Goal: Check status: Check status

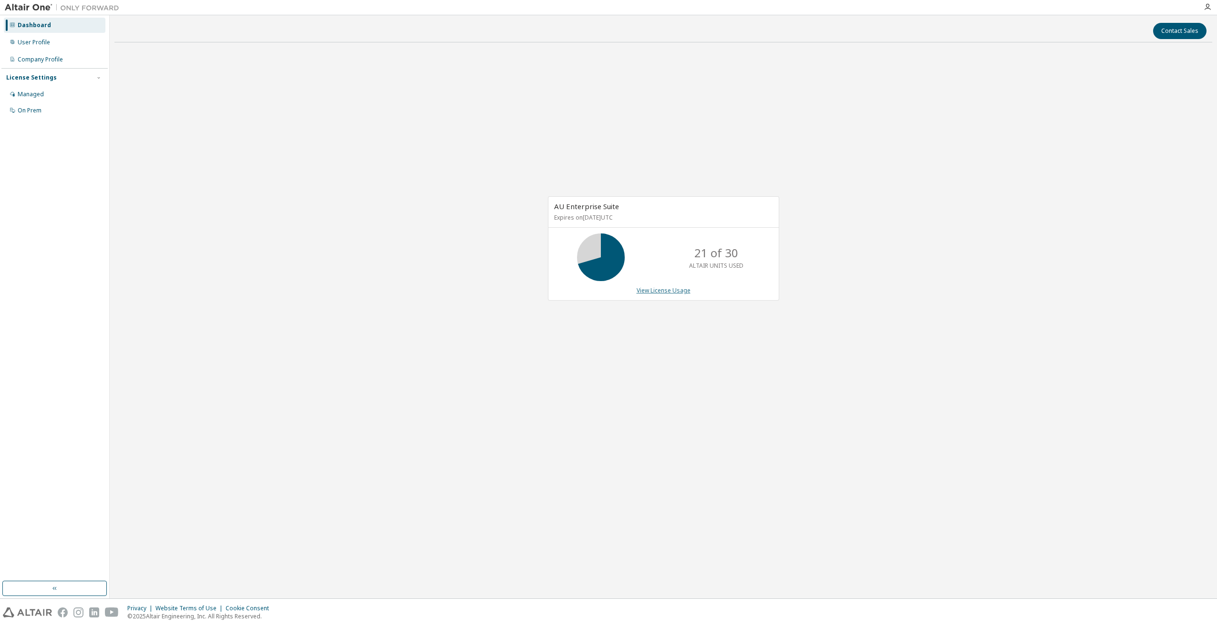
click at [655, 292] on link "View License Usage" at bounding box center [663, 290] width 54 height 8
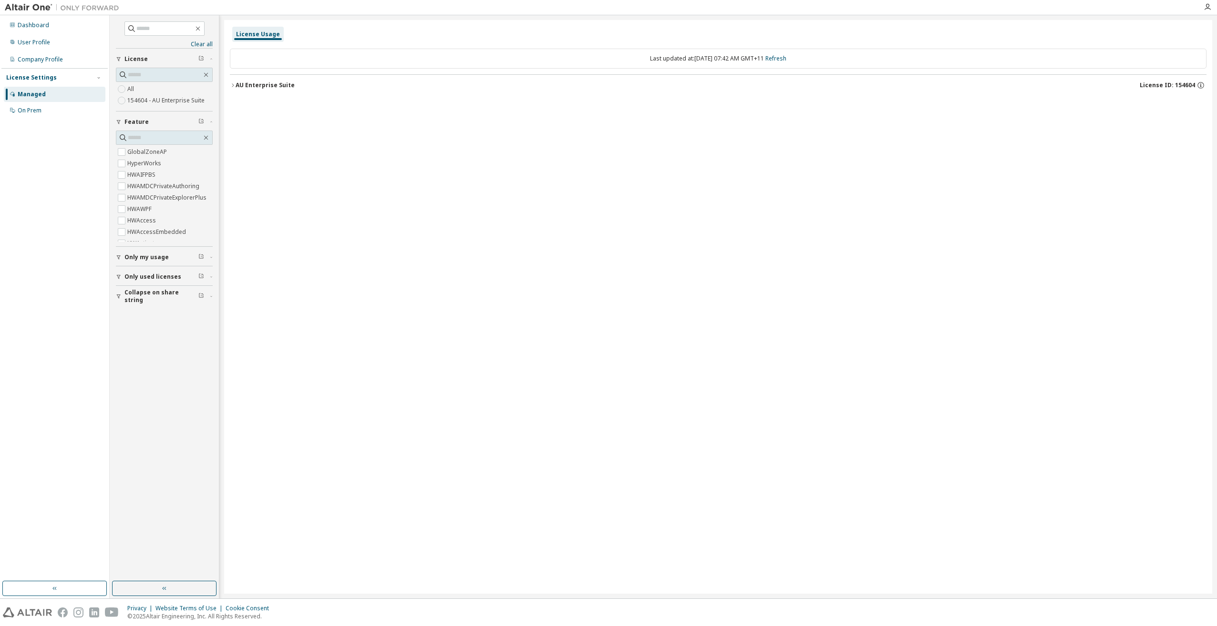
click at [252, 84] on div "AU Enterprise Suite" at bounding box center [264, 86] width 59 height 8
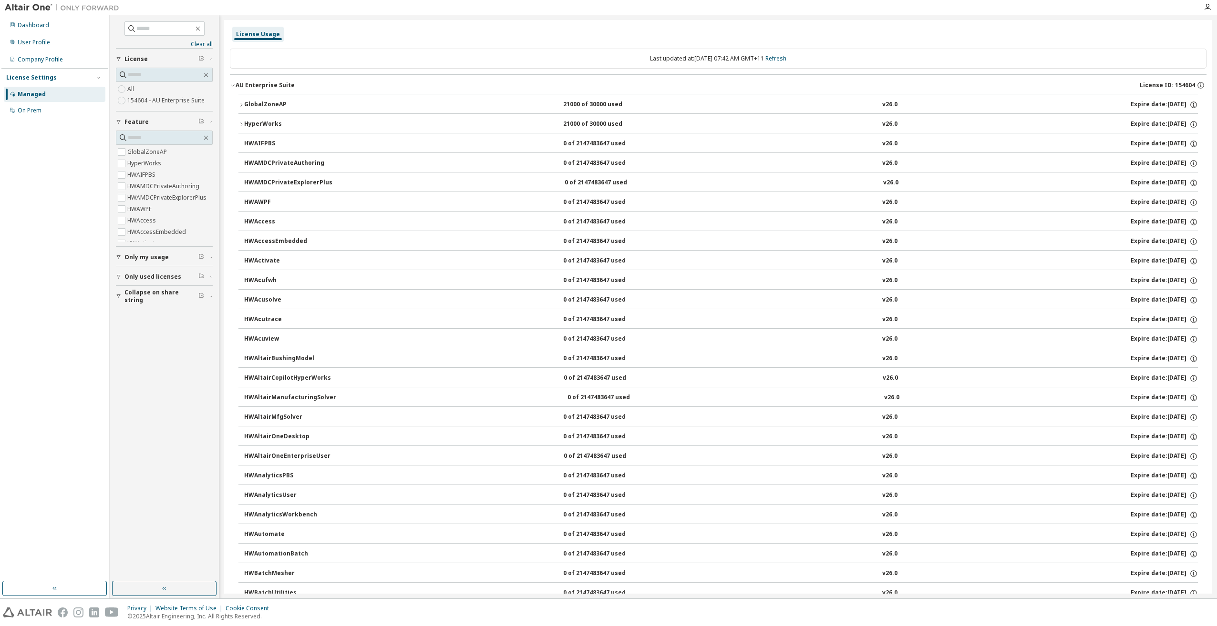
click at [261, 104] on div "GlobalZoneAP" at bounding box center [287, 105] width 86 height 9
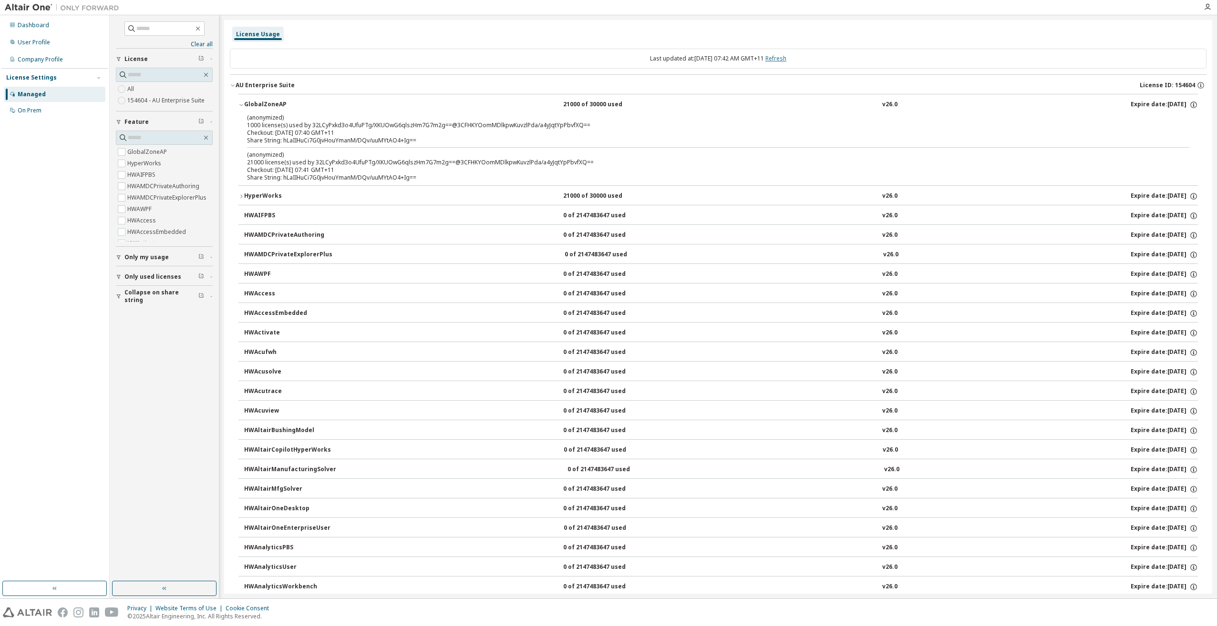
click at [786, 59] on link "Refresh" at bounding box center [775, 58] width 21 height 8
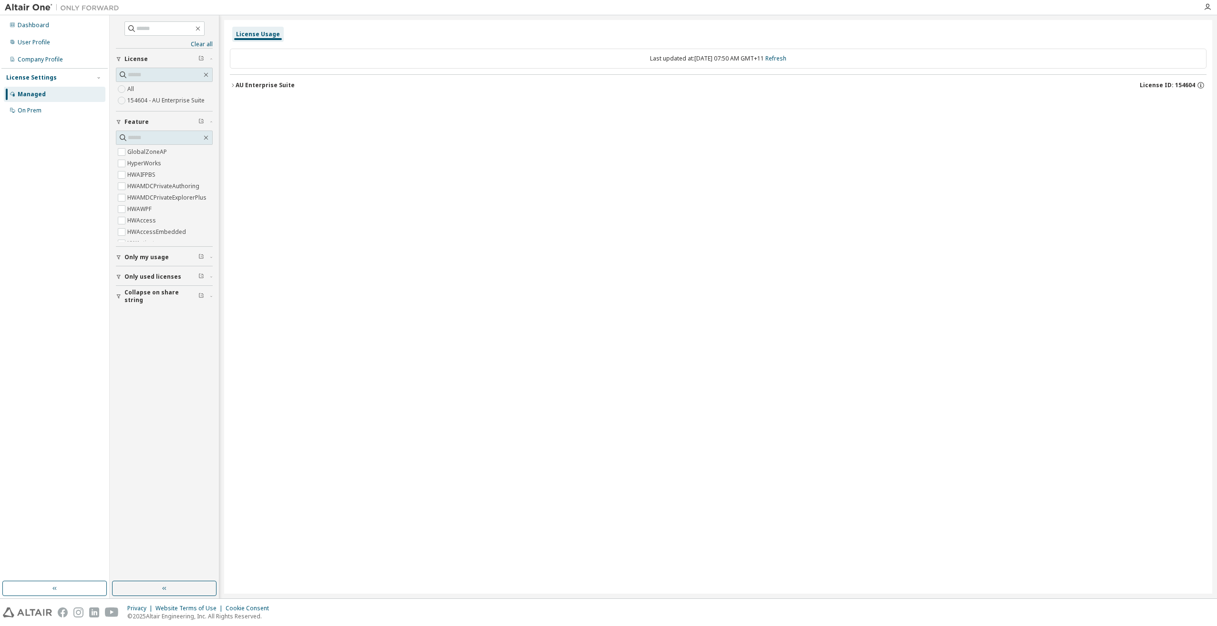
drag, startPoint x: 256, startPoint y: 75, endPoint x: 251, endPoint y: 83, distance: 9.4
click at [255, 75] on button "AU Enterprise Suite License ID: 154604" at bounding box center [718, 85] width 976 height 21
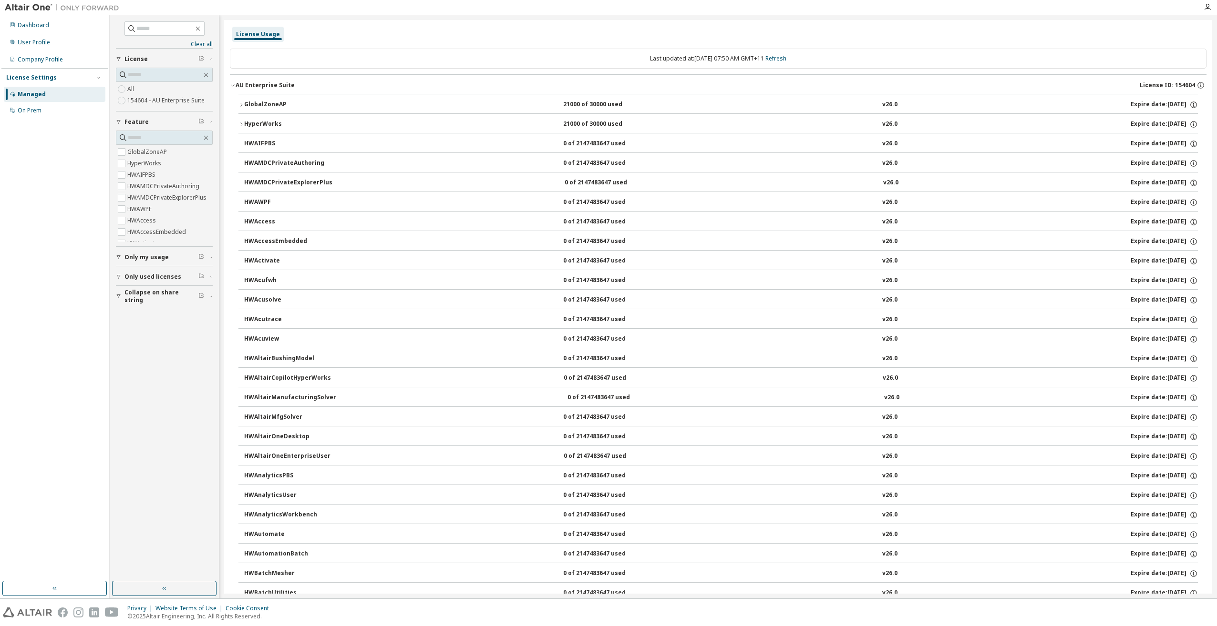
click at [254, 99] on button "GlobalZoneAP 21000 of 30000 used v26.0 Expire date: [DATE]" at bounding box center [717, 104] width 959 height 21
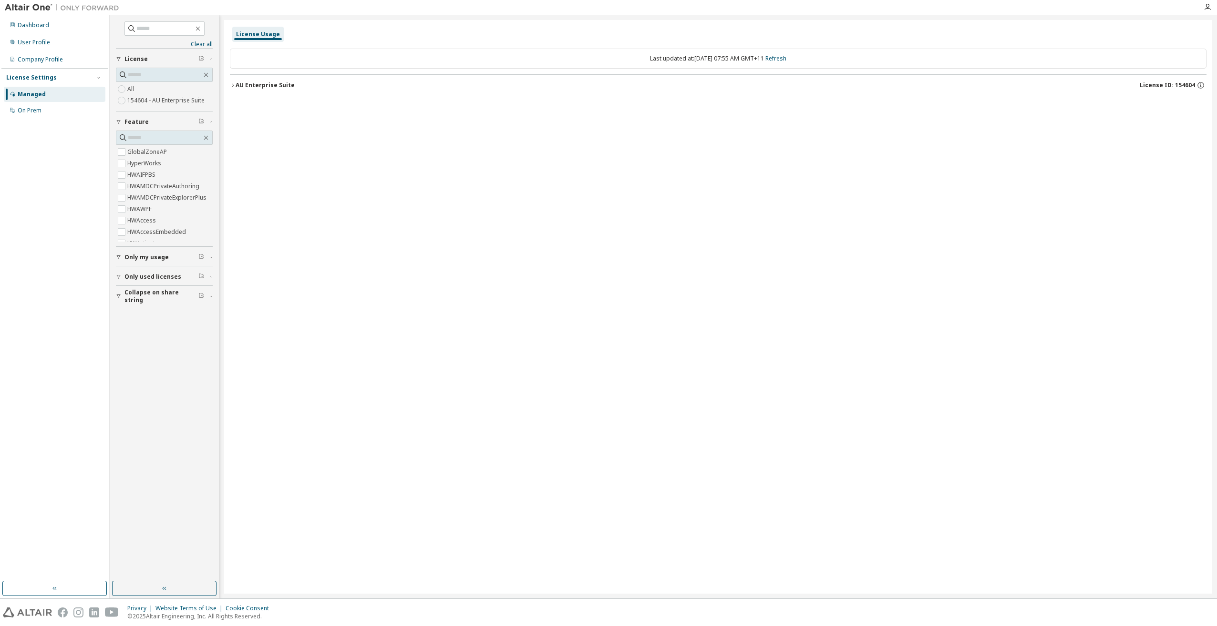
click at [268, 90] on button "AU Enterprise Suite License ID: 154604" at bounding box center [718, 85] width 976 height 21
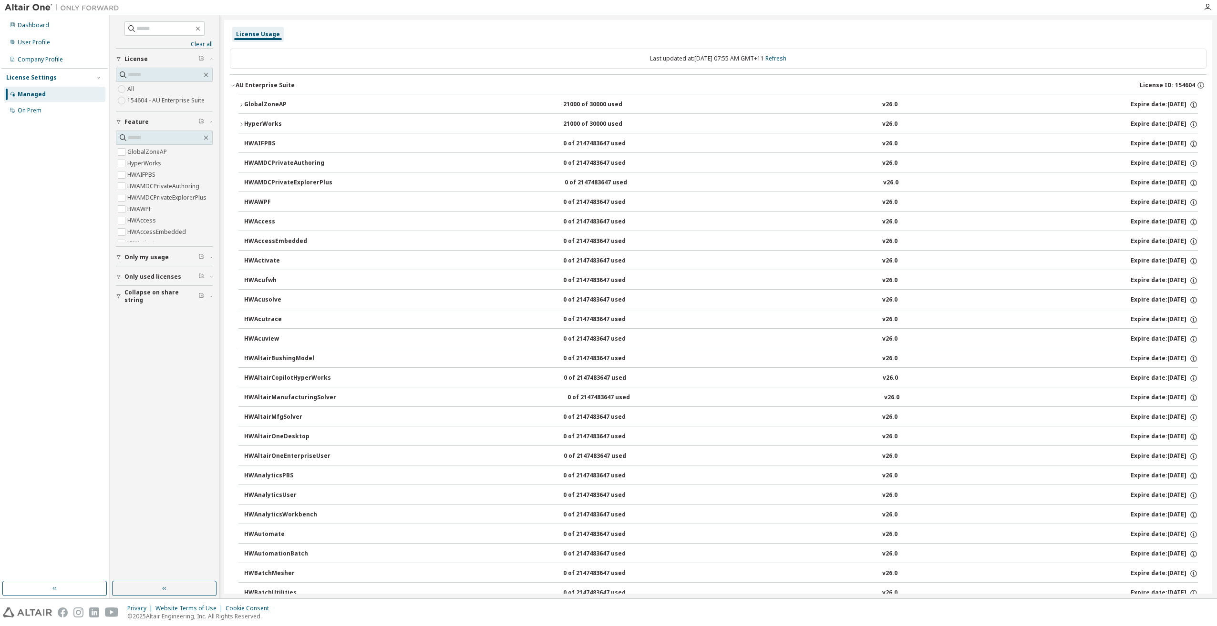
click at [260, 105] on div "GlobalZoneAP" at bounding box center [287, 105] width 86 height 9
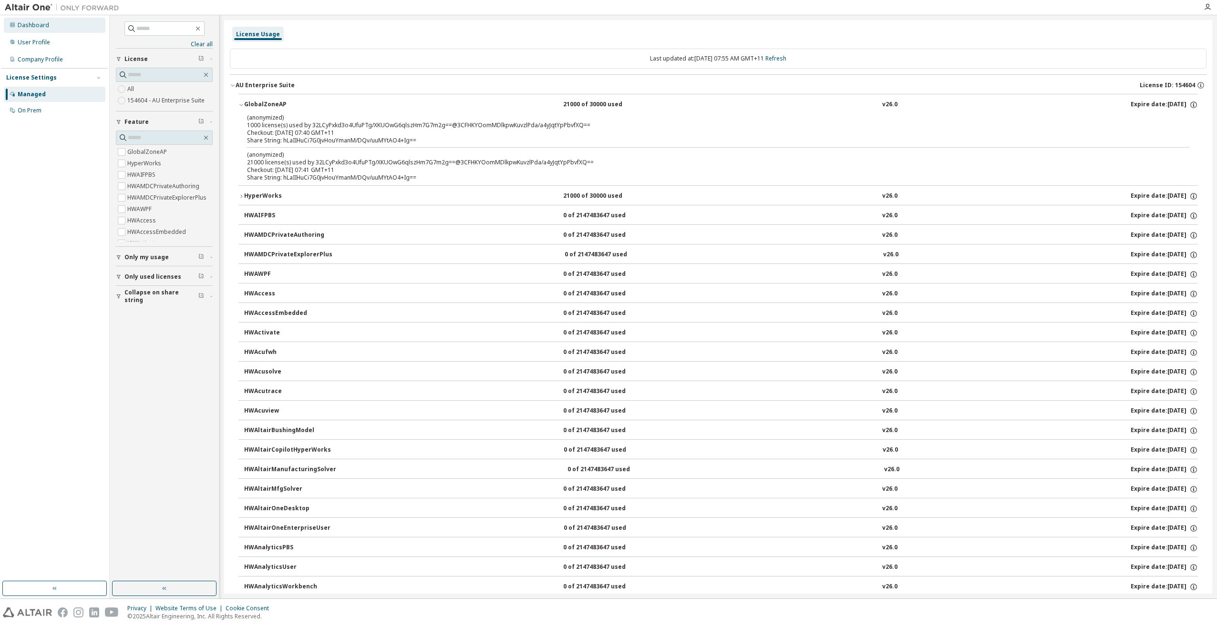
click at [41, 27] on div "Dashboard" at bounding box center [33, 25] width 31 height 8
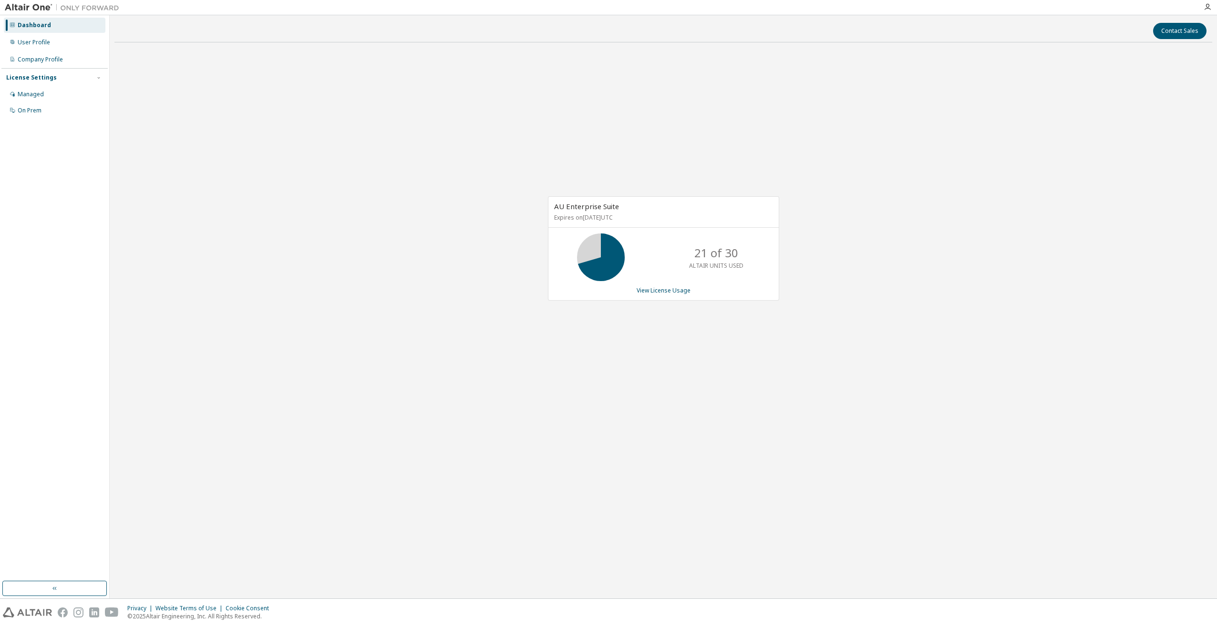
click at [443, 306] on div "AU Enterprise Suite Expires on [DATE] UTC 21 of 30 ALTAIR UNITS USED View Licen…" at bounding box center [662, 253] width 1097 height 407
click at [655, 287] on link "View License Usage" at bounding box center [663, 290] width 54 height 8
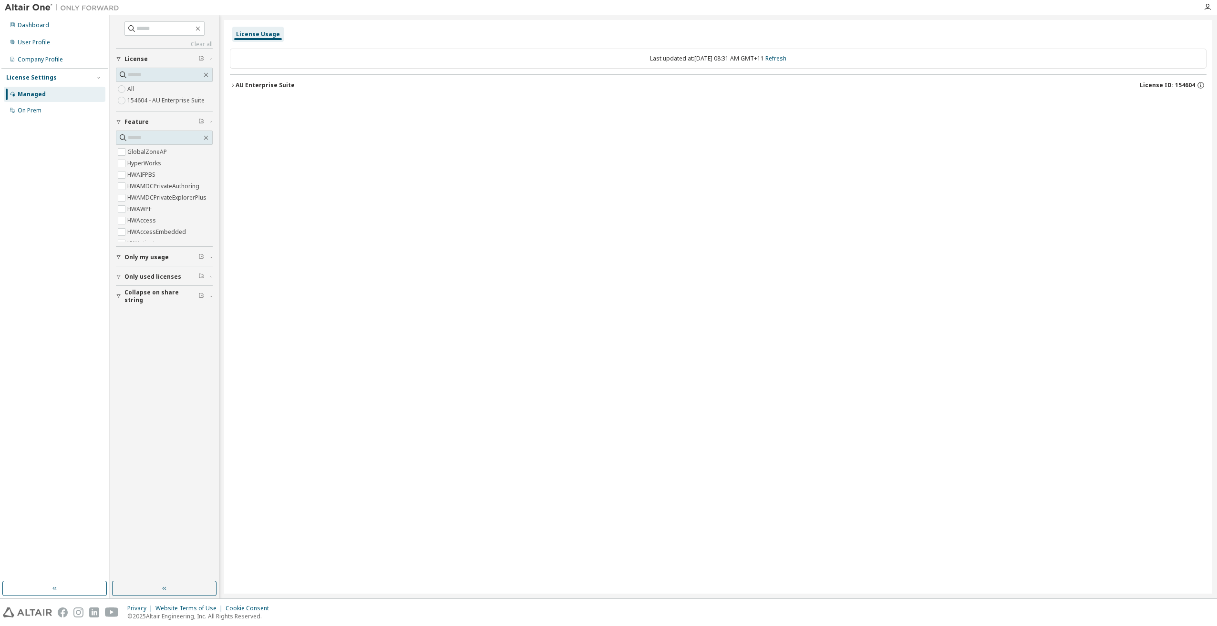
click at [275, 86] on div "AU Enterprise Suite" at bounding box center [264, 86] width 59 height 8
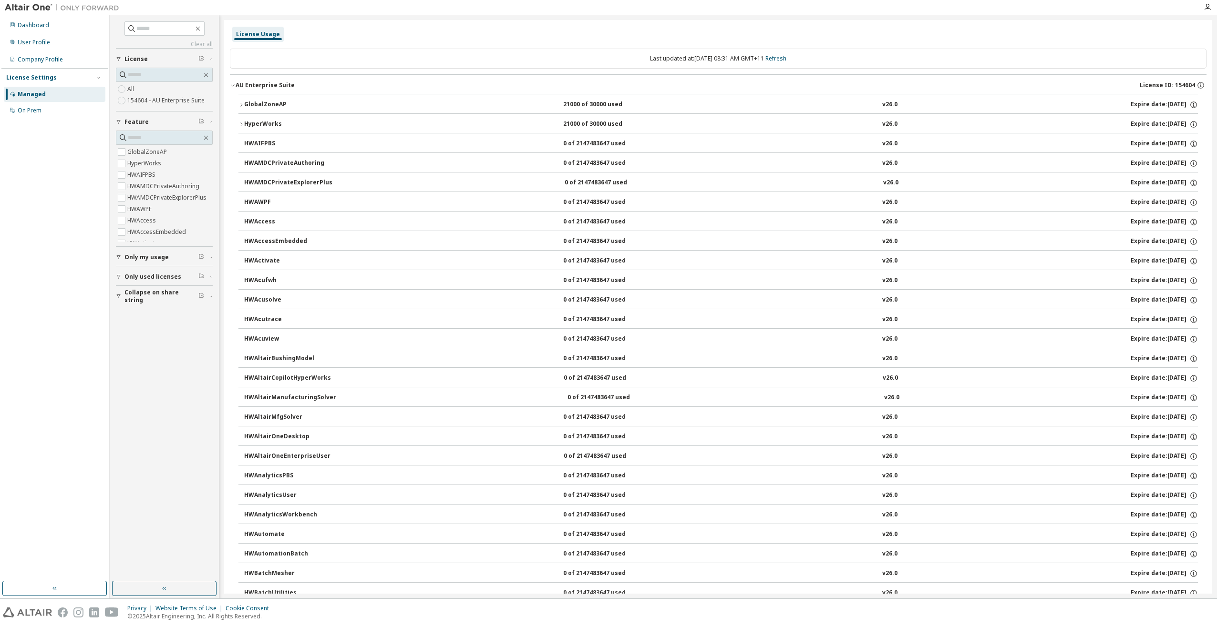
click at [261, 106] on div "GlobalZoneAP" at bounding box center [287, 105] width 86 height 9
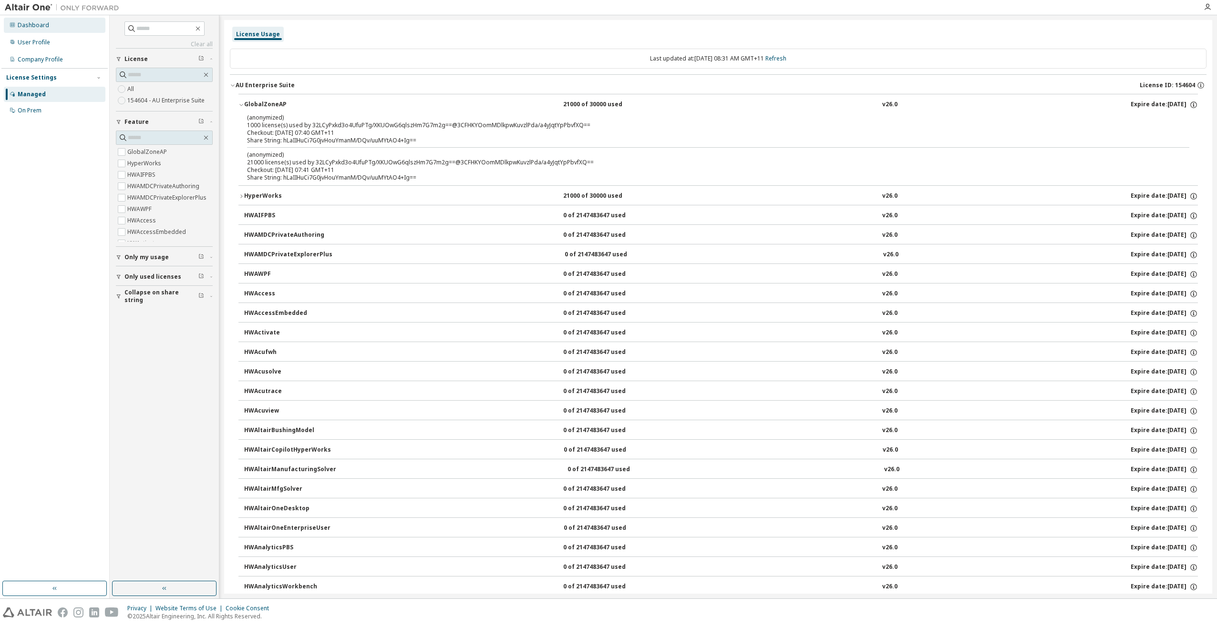
click at [36, 30] on div "Dashboard" at bounding box center [55, 25] width 102 height 15
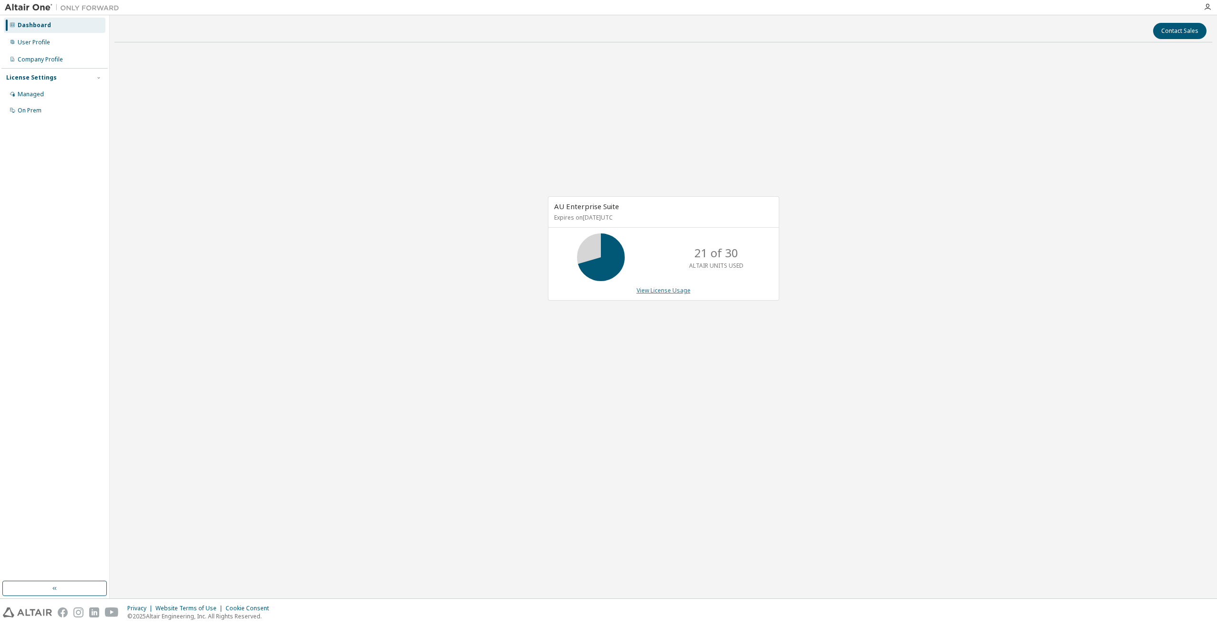
click at [671, 292] on link "View License Usage" at bounding box center [663, 290] width 54 height 8
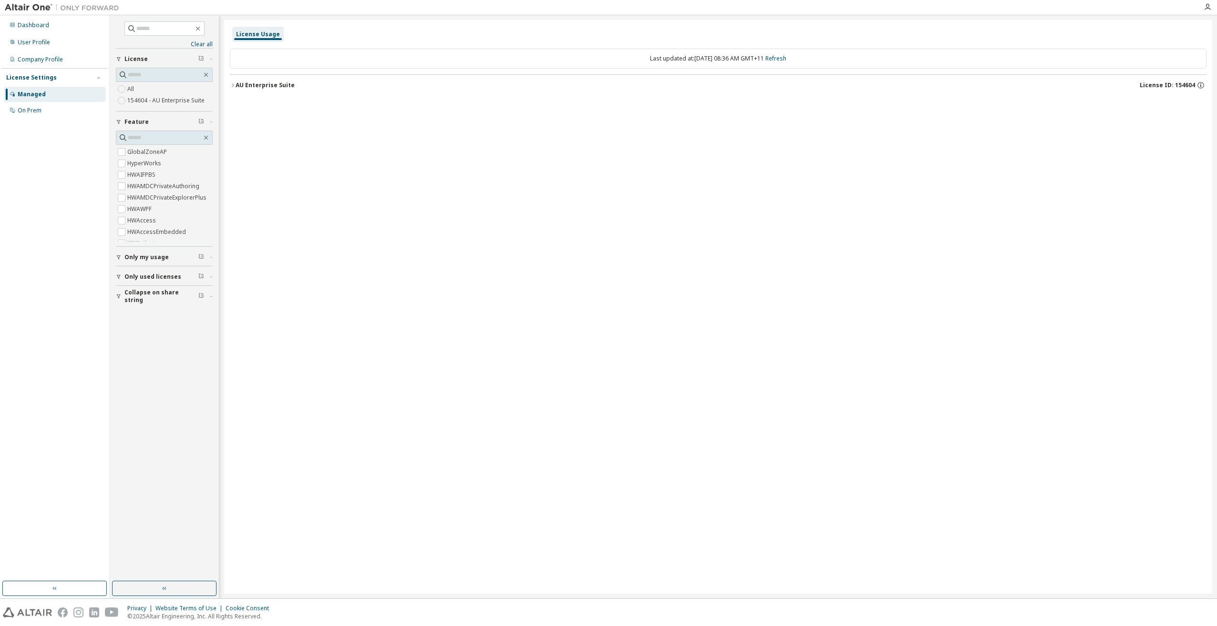
click at [134, 100] on label "154604 - AU Enterprise Suite" at bounding box center [166, 100] width 79 height 11
click at [269, 84] on div "AU Enterprise Suite" at bounding box center [264, 86] width 59 height 8
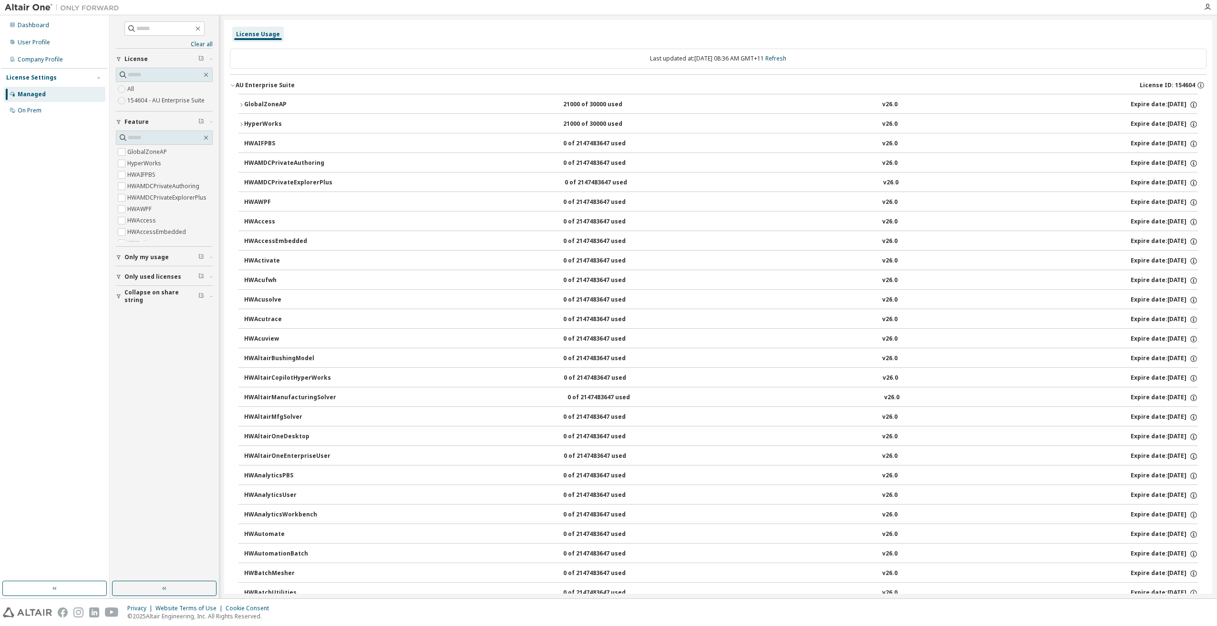
click at [266, 106] on div "GlobalZoneAP" at bounding box center [287, 105] width 86 height 9
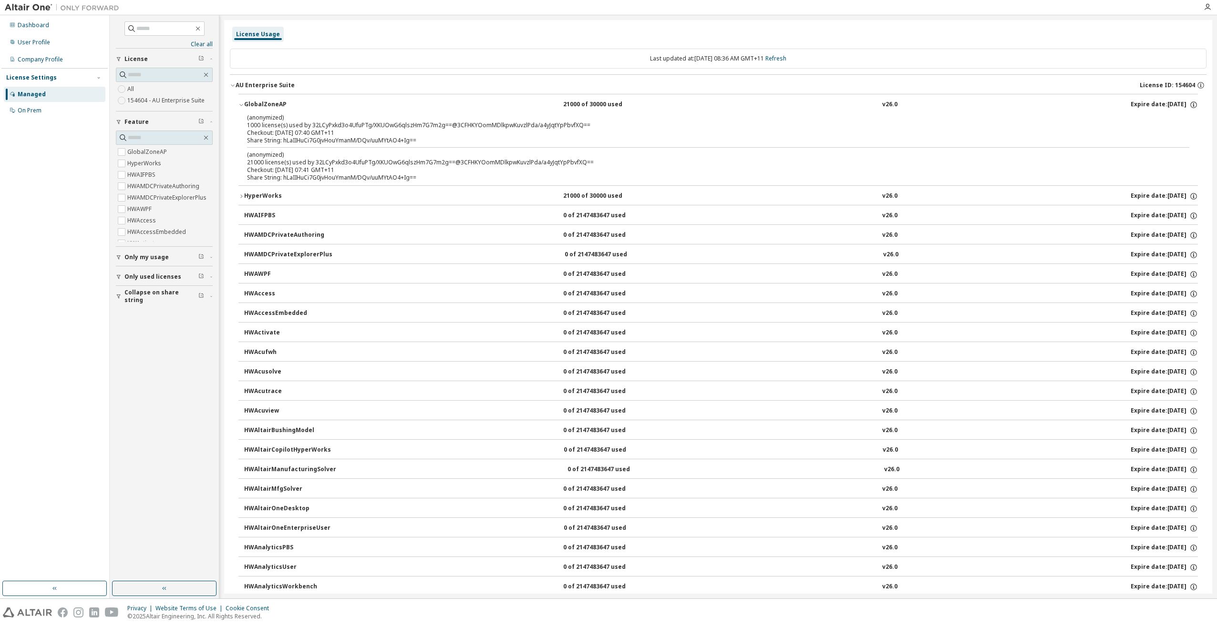
click at [268, 201] on button "HyperWorks 21000 of 30000 used v26.0 Expire date: [DATE]" at bounding box center [717, 196] width 959 height 21
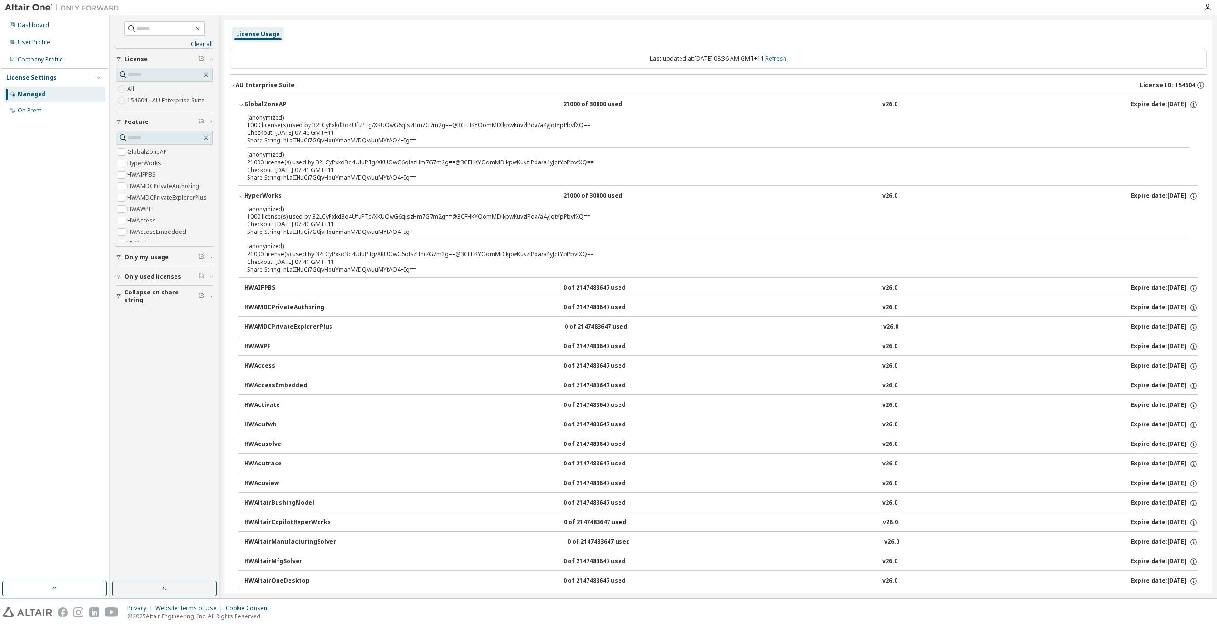
click at [783, 56] on link "Refresh" at bounding box center [775, 58] width 21 height 8
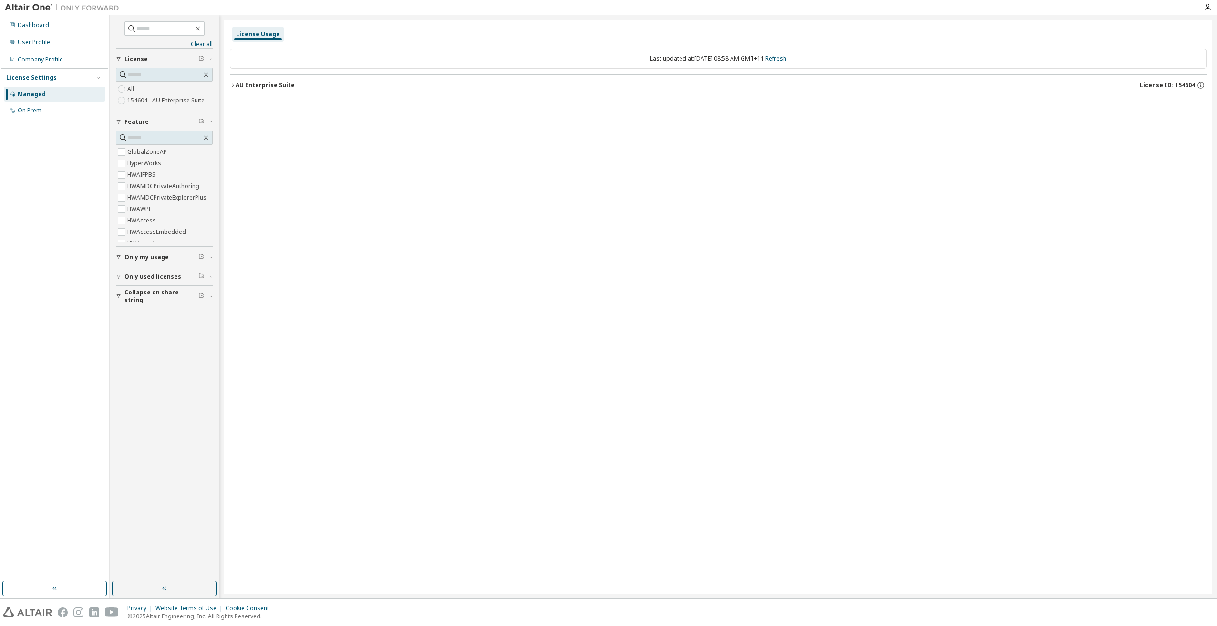
click at [246, 89] on div "AU Enterprise Suite License ID: 154604" at bounding box center [720, 85] width 971 height 9
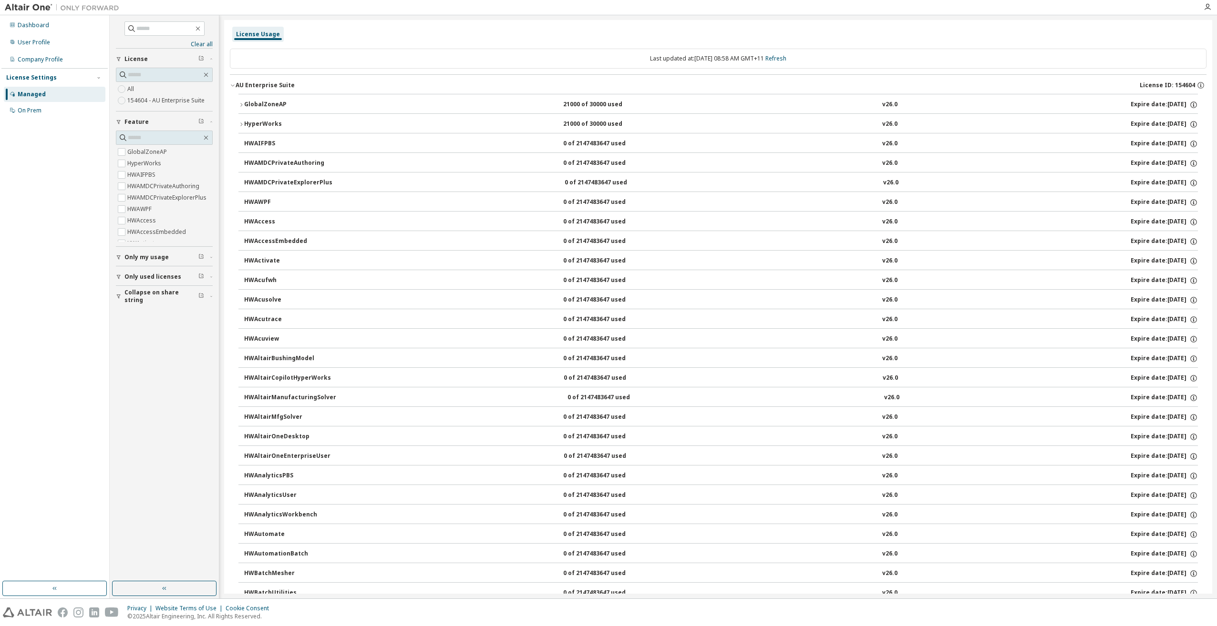
click at [251, 105] on div "GlobalZoneAP" at bounding box center [287, 105] width 86 height 9
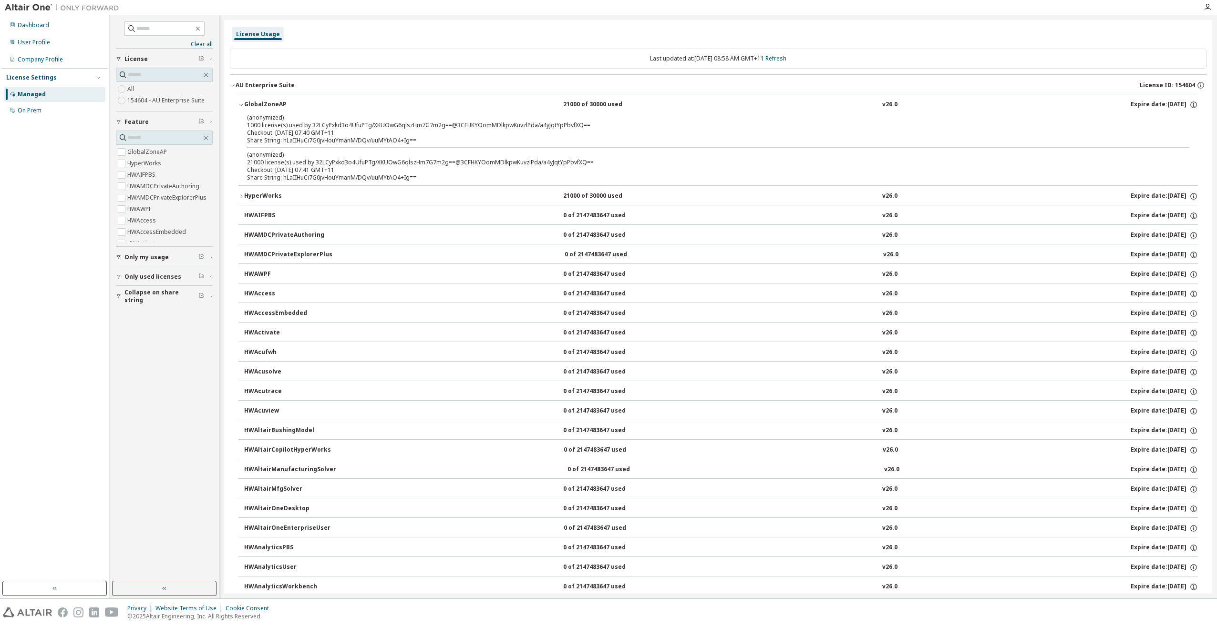
click at [276, 190] on button "HyperWorks 21000 of 30000 used v26.0 Expire date: [DATE]" at bounding box center [717, 196] width 959 height 21
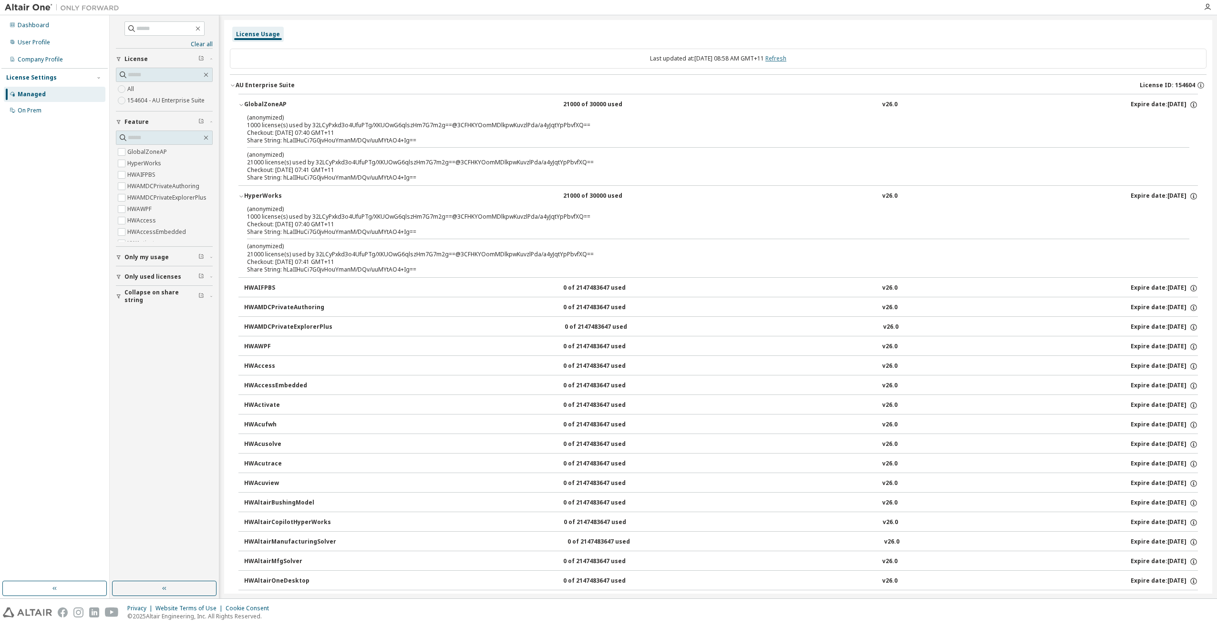
click at [786, 59] on link "Refresh" at bounding box center [775, 58] width 21 height 8
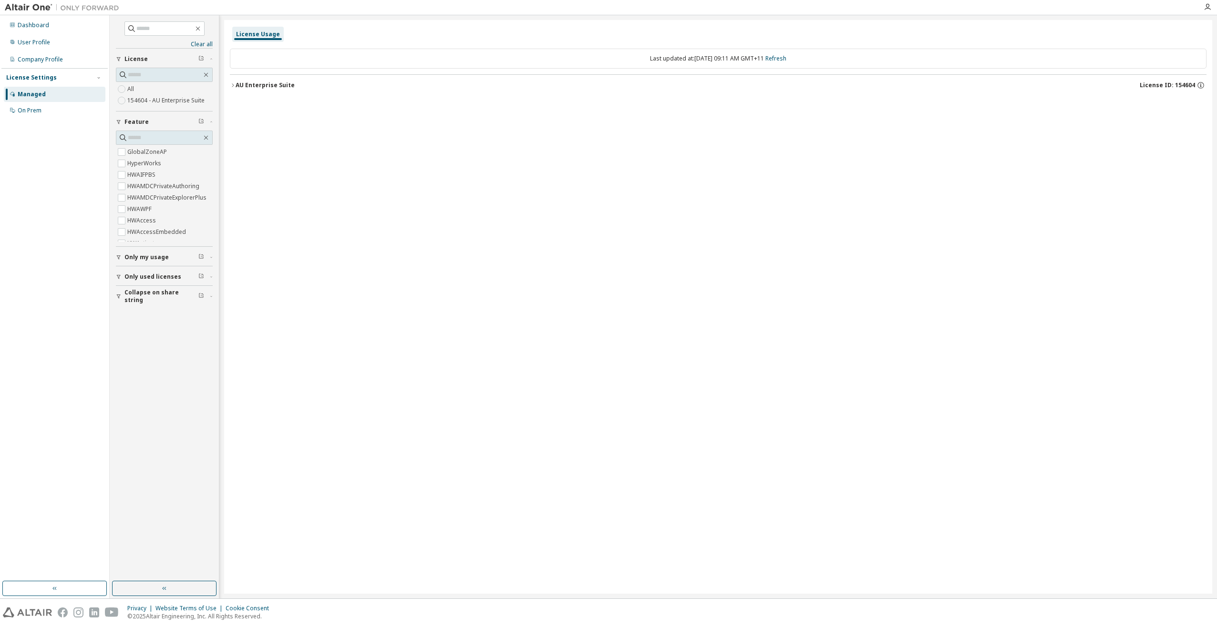
click at [273, 80] on button "AU Enterprise Suite License ID: 154604" at bounding box center [718, 85] width 976 height 21
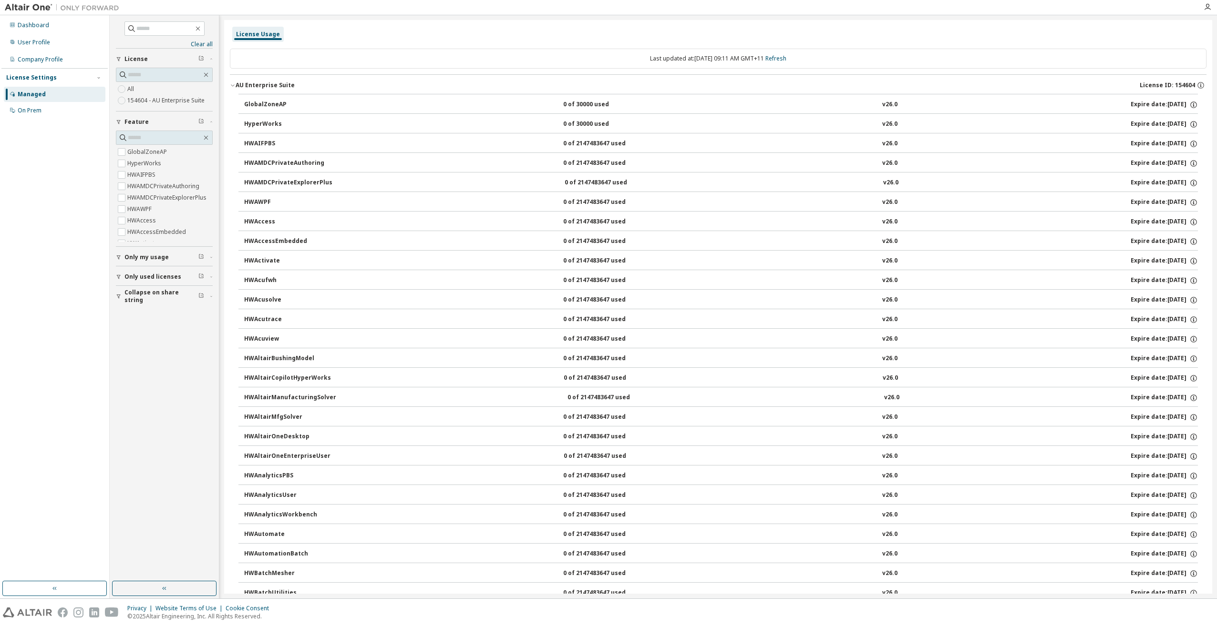
click at [267, 107] on div "GlobalZoneAP" at bounding box center [287, 105] width 86 height 9
click at [265, 100] on button "GlobalZoneAP 0 of 30000 used v26.0 Expire date: [DATE]" at bounding box center [720, 104] width 953 height 21
